Goal: Check status: Check status

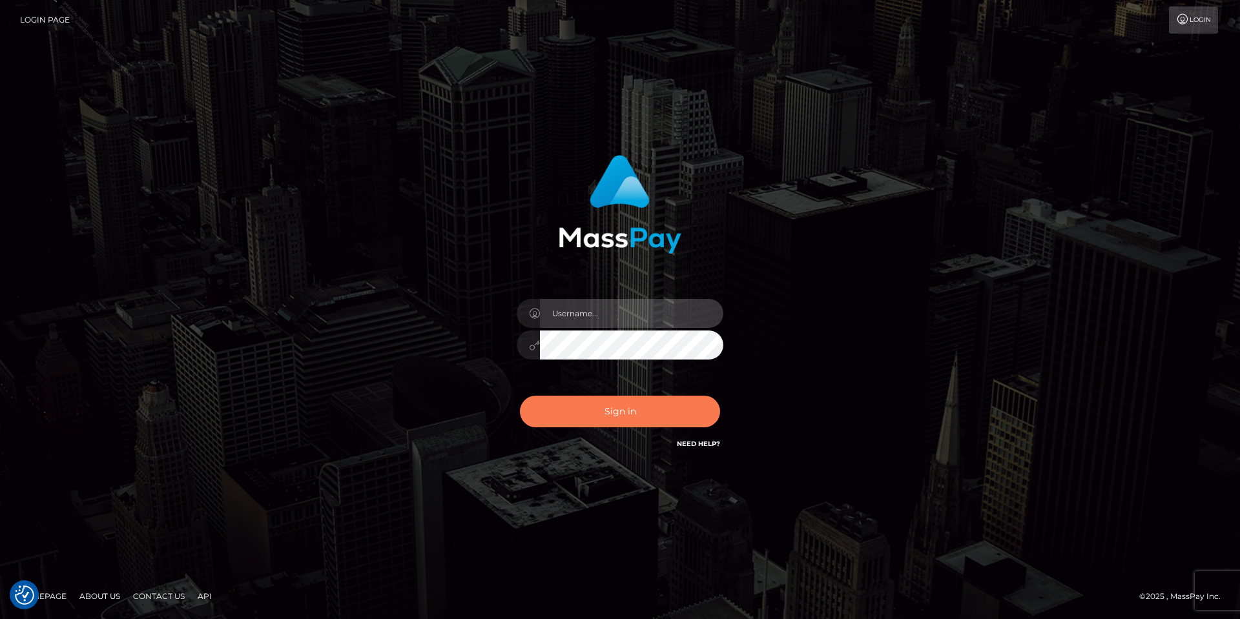
type input "Tania.Silversocial"
click at [618, 415] on button "Sign in" at bounding box center [620, 412] width 200 height 32
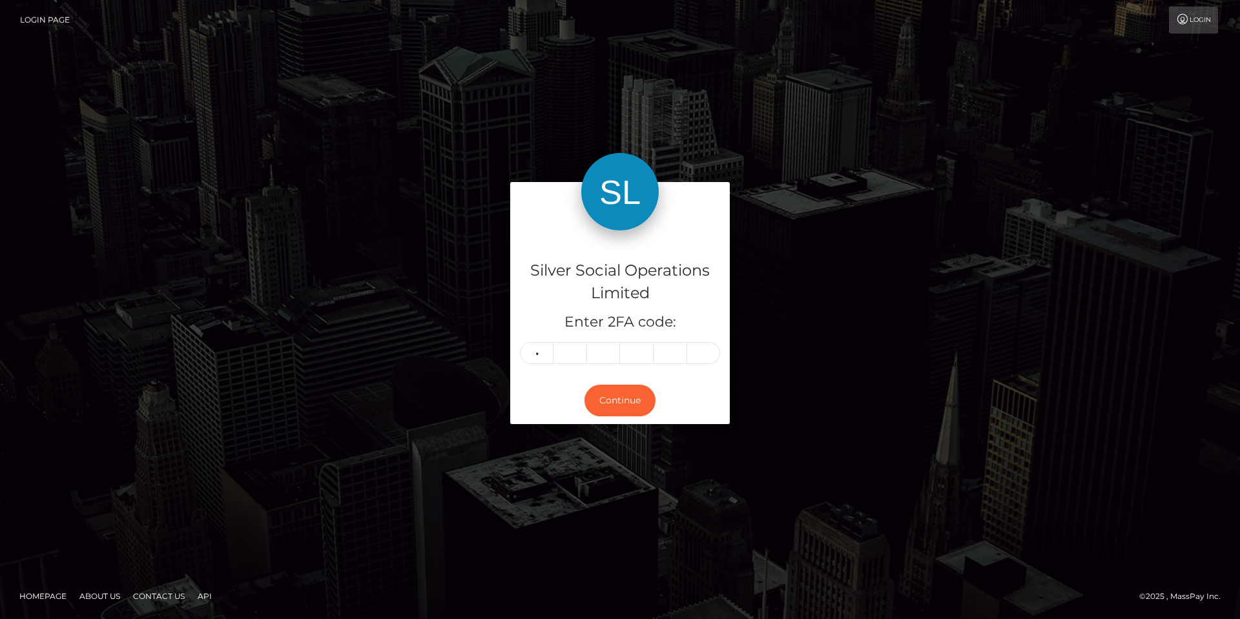
type input "6"
type input "0"
type input "6"
type input "8"
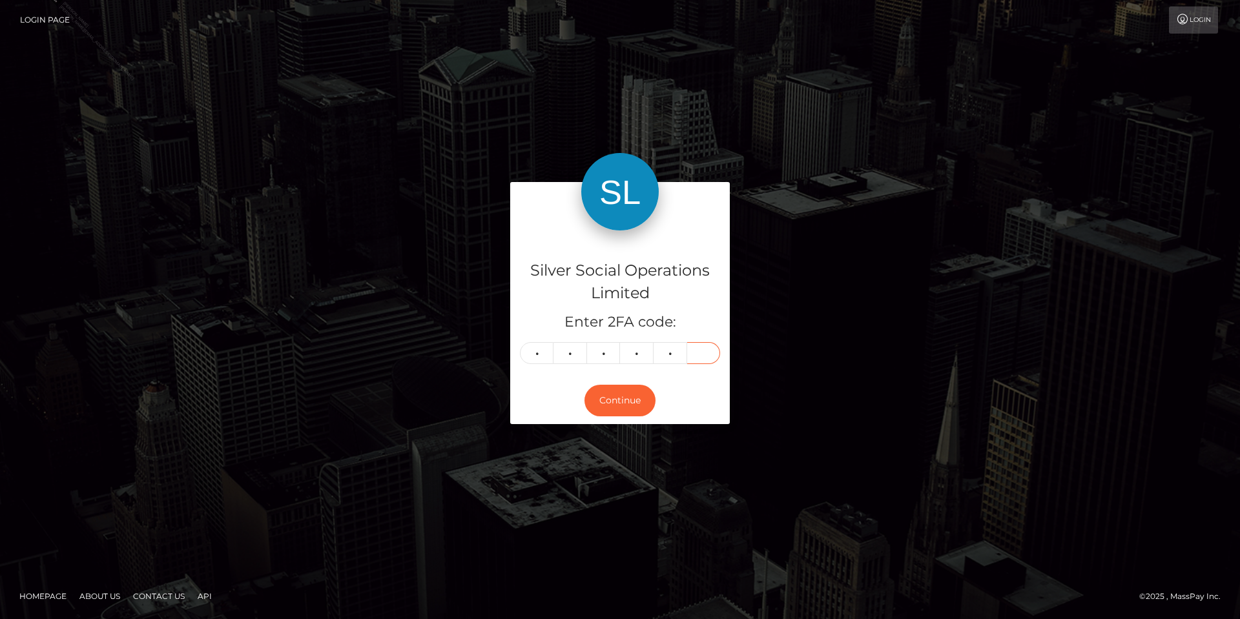
type input "0"
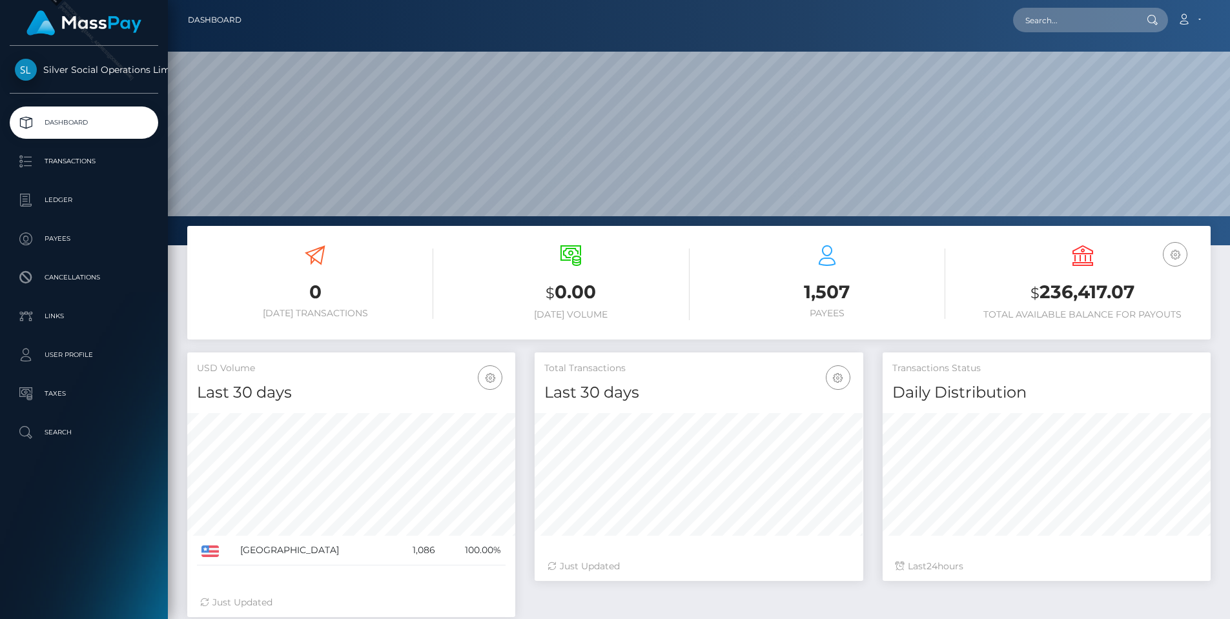
scroll to position [229, 329]
click at [1026, 11] on input "text" at bounding box center [1073, 20] width 121 height 25
paste input "45492185"
type input "45492185"
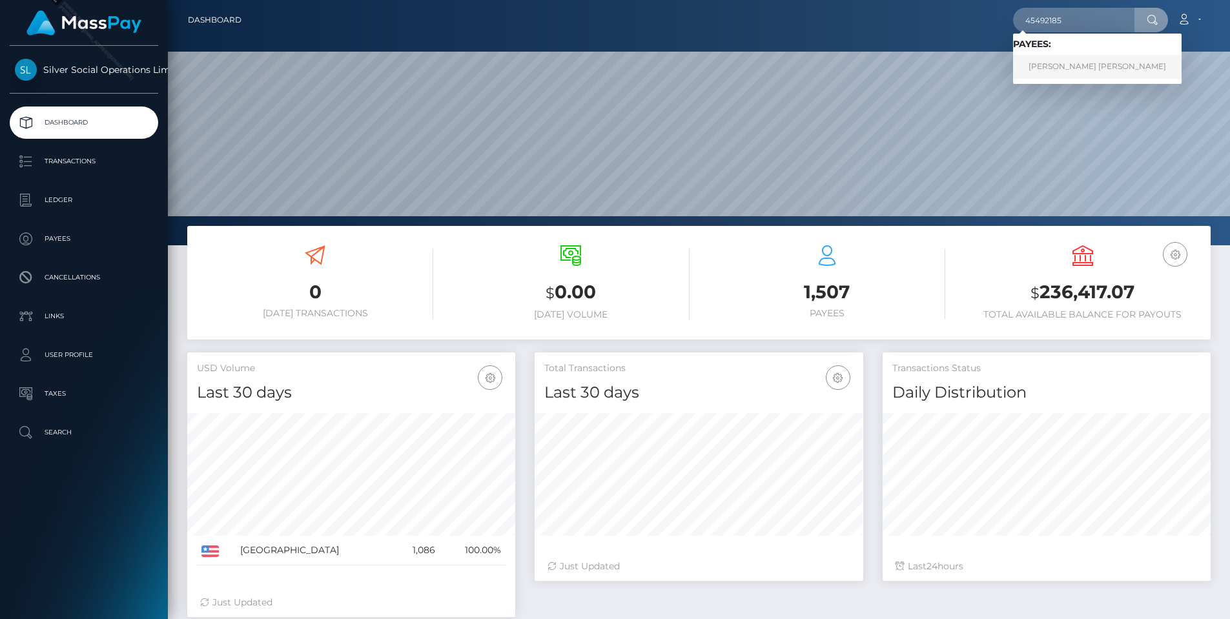
click at [1092, 63] on link "NICHOLAS JAMES SMITH" at bounding box center [1097, 67] width 169 height 24
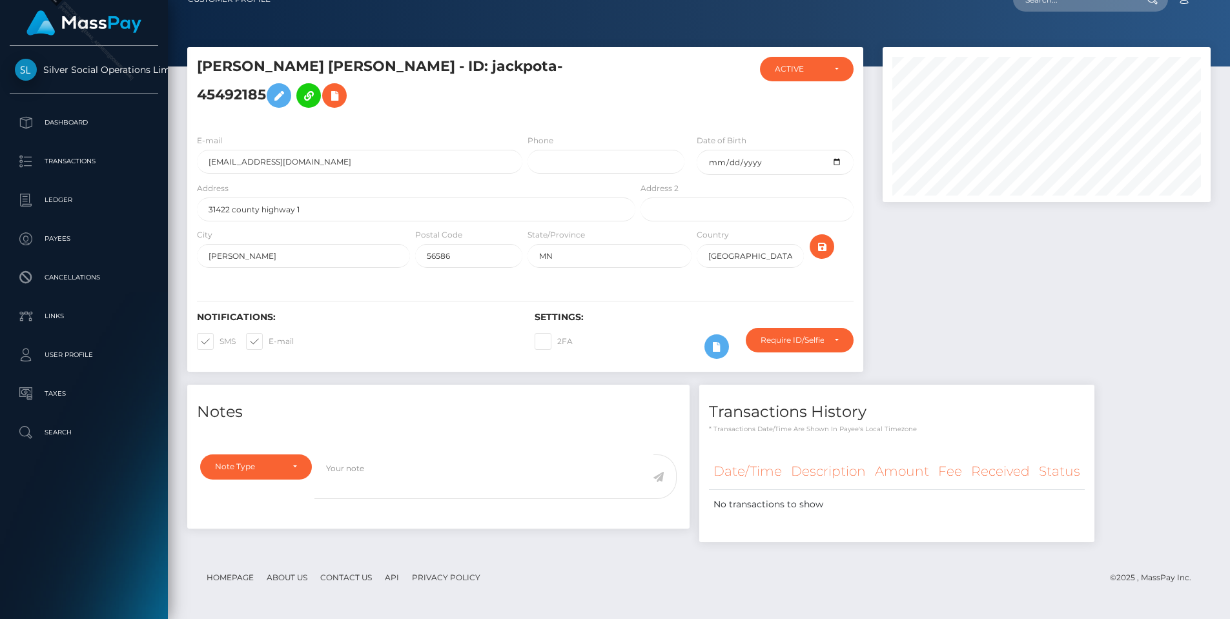
scroll to position [155, 329]
